Goal: Task Accomplishment & Management: Complete application form

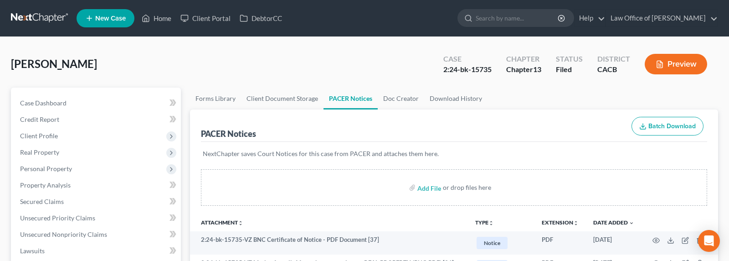
click at [32, 18] on link at bounding box center [40, 18] width 58 height 16
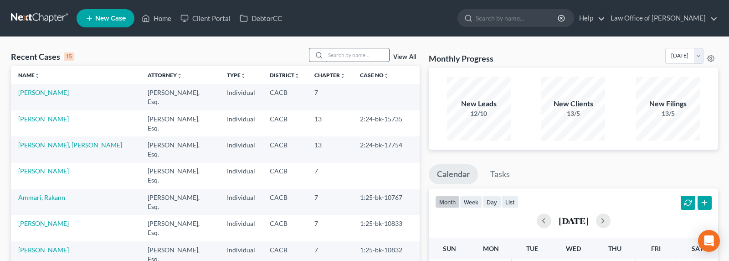
click at [355, 53] on input "search" at bounding box center [357, 54] width 64 height 13
click at [46, 141] on link "[PERSON_NAME], [PERSON_NAME]" at bounding box center [70, 145] width 104 height 8
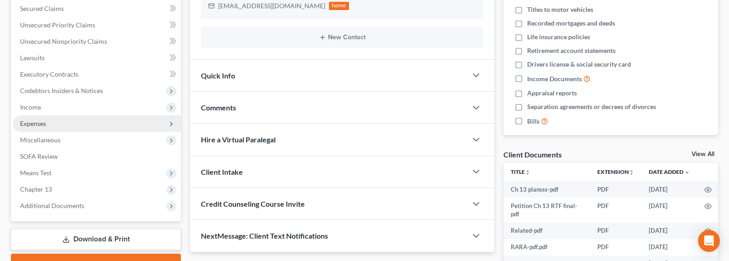
scroll to position [204, 0]
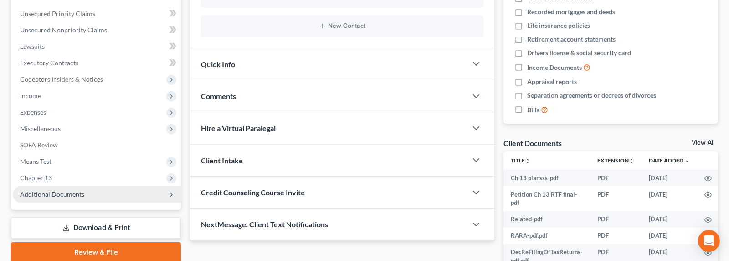
click at [76, 193] on span "Additional Documents" at bounding box center [52, 194] width 64 height 8
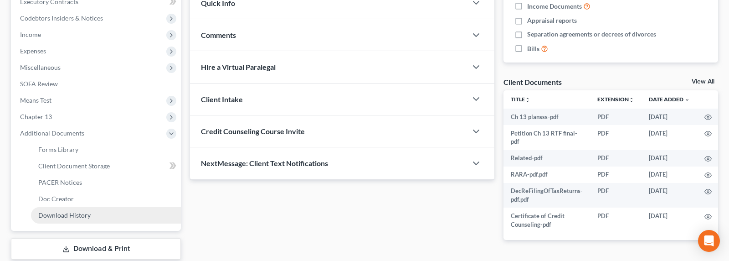
scroll to position [287, 0]
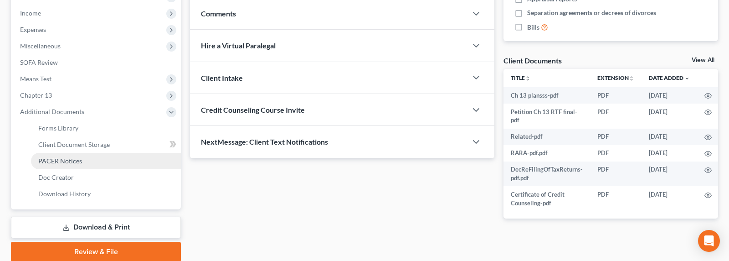
click at [58, 162] on span "PACER Notices" at bounding box center [60, 161] width 44 height 8
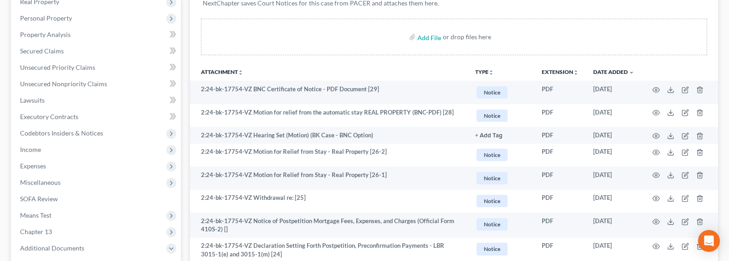
scroll to position [151, 0]
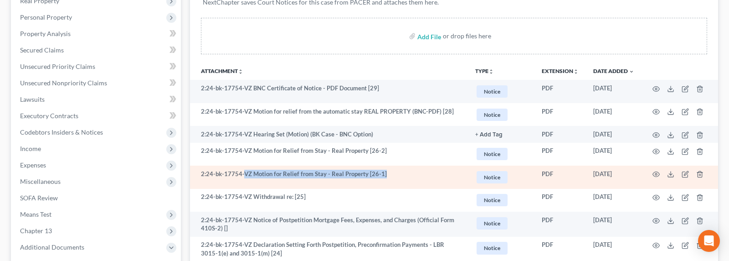
drag, startPoint x: 385, startPoint y: 172, endPoint x: 244, endPoint y: 170, distance: 140.8
click at [244, 170] on td "2:24-bk-17754-VZ Motion for Relief from Stay - Real Property [26-1]" at bounding box center [329, 176] width 278 height 23
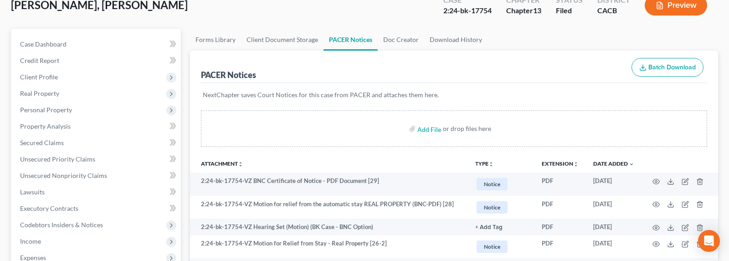
scroll to position [57, 0]
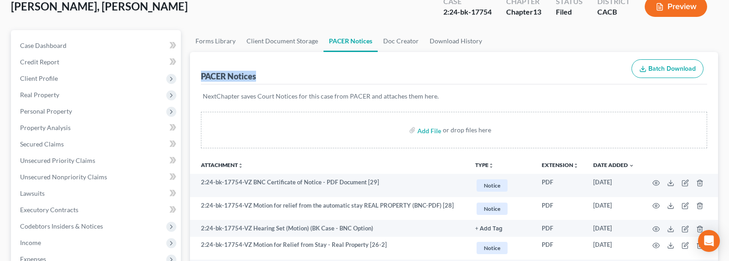
drag, startPoint x: 259, startPoint y: 75, endPoint x: 199, endPoint y: 74, distance: 60.2
click at [201, 73] on div "PACER Notices" at bounding box center [228, 76] width 55 height 11
drag, startPoint x: 262, startPoint y: 78, endPoint x: 202, endPoint y: 76, distance: 59.3
click at [202, 78] on div "PACER Notices Batch Download" at bounding box center [454, 68] width 506 height 33
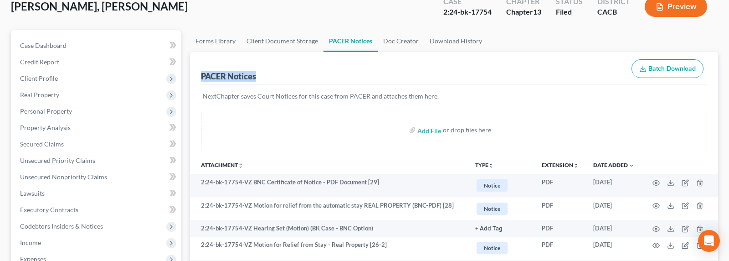
click at [202, 76] on div "PACER Notices" at bounding box center [228, 76] width 55 height 11
drag, startPoint x: 312, startPoint y: 72, endPoint x: 301, endPoint y: 72, distance: 10.9
click at [310, 71] on div "PACER Notices Batch Download" at bounding box center [454, 68] width 506 height 33
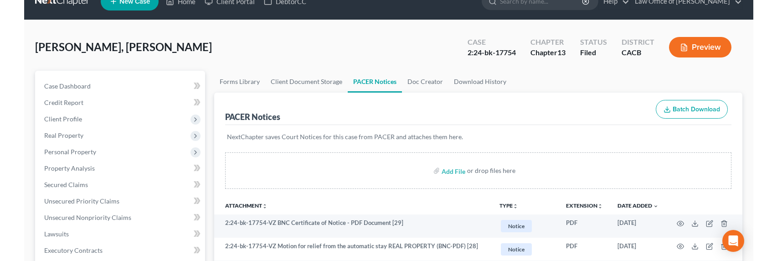
scroll to position [0, 0]
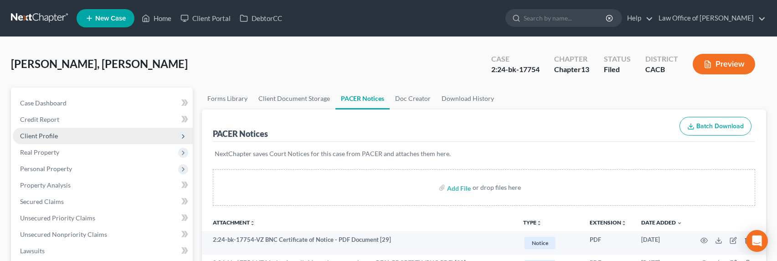
click at [34, 137] on span "Client Profile" at bounding box center [39, 136] width 38 height 8
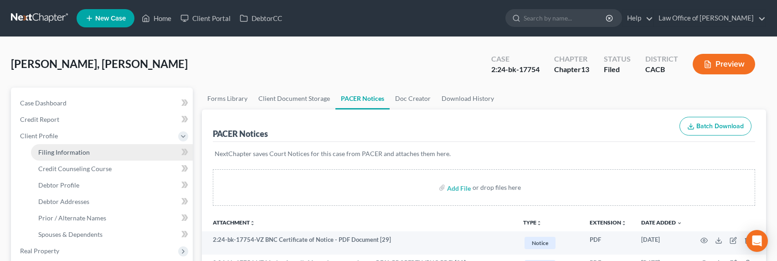
click at [75, 156] on link "Filing Information" at bounding box center [112, 152] width 162 height 16
select select "1"
select select "0"
select select "3"
select select "4"
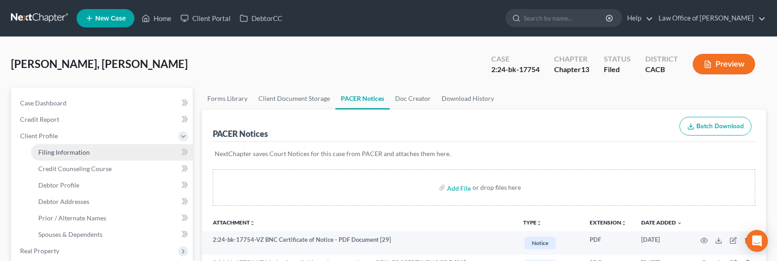
select select "1"
